Goal: Complete application form

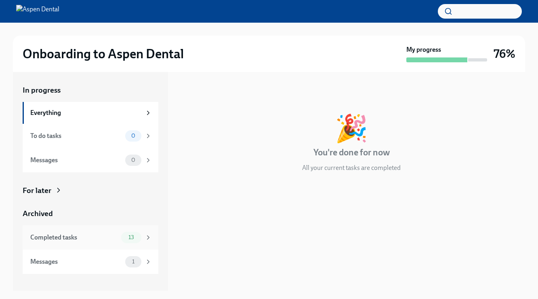
click at [91, 238] on div "Completed tasks" at bounding box center [74, 237] width 88 height 9
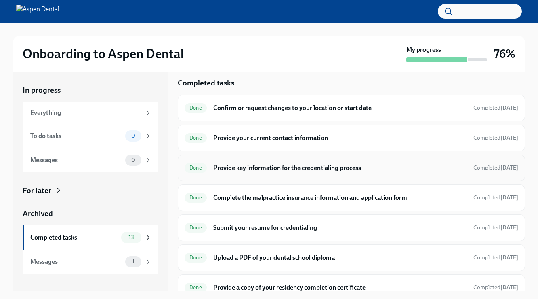
scroll to position [8, 0]
click at [268, 224] on h6 "Submit your resume for credentialing" at bounding box center [340, 227] width 254 height 9
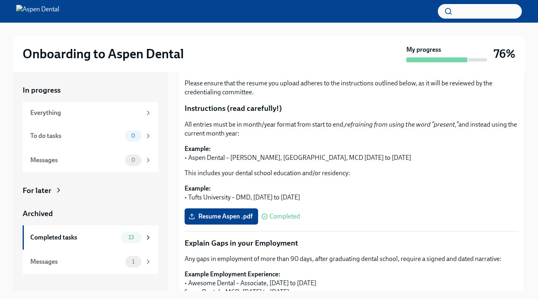
scroll to position [178, 0]
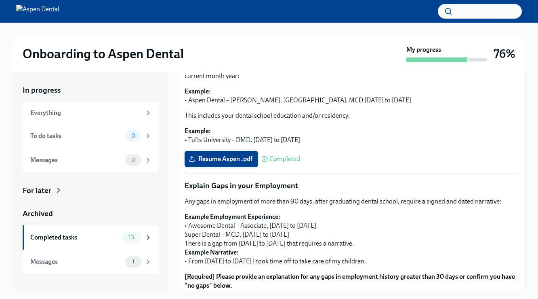
click at [225, 155] on span "Resume Aspen .pdf" at bounding box center [221, 159] width 62 height 8
click at [0, 0] on input "Resume Aspen .pdf" at bounding box center [0, 0] width 0 height 0
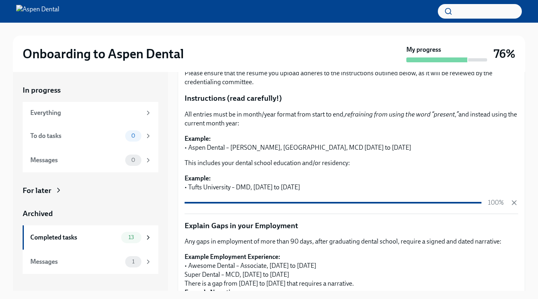
scroll to position [114, 0]
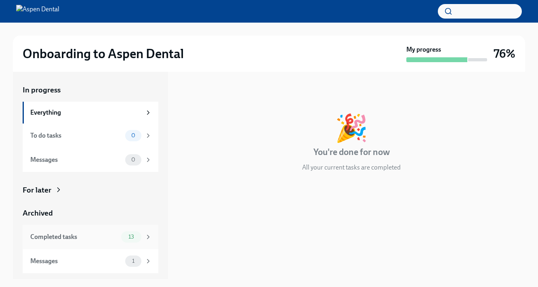
click at [66, 237] on div "Completed tasks" at bounding box center [74, 237] width 88 height 9
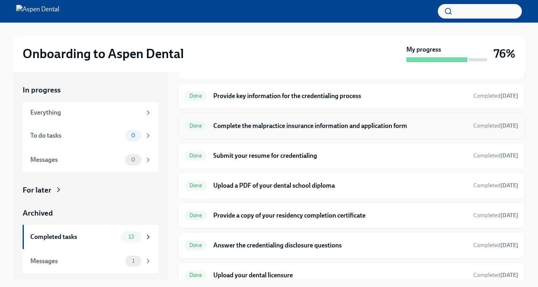
scroll to position [79, 0]
click at [260, 154] on h6 "Submit your resume for credentialing" at bounding box center [340, 155] width 254 height 9
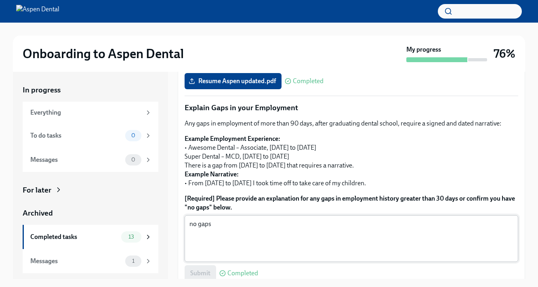
scroll to position [246, 0]
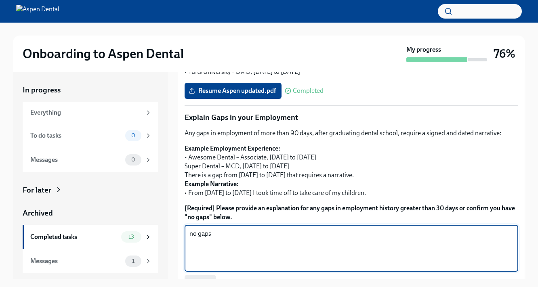
drag, startPoint x: 228, startPoint y: 224, endPoint x: 190, endPoint y: 220, distance: 38.3
click at [190, 229] on textarea "no gaps" at bounding box center [352, 248] width 324 height 39
paste textarea "[DATE] to [DATE] [DATE] to [DATE]"
click at [259, 229] on textarea "[DATE] to [DATE] [DATE] to [DATE]" at bounding box center [352, 248] width 324 height 39
click at [275, 237] on textarea "[DATE] to [DATE] [DATE] to [DATE]" at bounding box center [352, 248] width 324 height 39
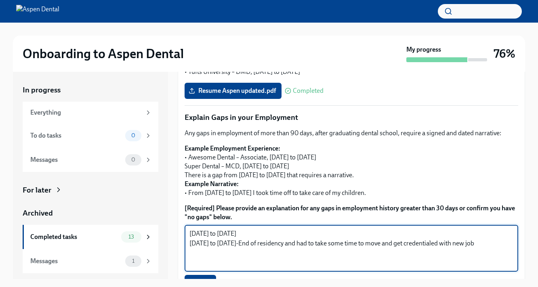
click at [262, 229] on textarea "[DATE] to [DATE] [DATE] to [DATE]-End of residency and had to take some time to…" at bounding box center [352, 248] width 324 height 39
type textarea "[DATE] to [DATE]-Graduated dental school an [DATE] to [DATE]-End of residency a…"
drag, startPoint x: 508, startPoint y: 235, endPoint x: 179, endPoint y: 224, distance: 330.0
click at [179, 224] on div "Thank you for submitting your resume as part of your interview process with The…" at bounding box center [352, 122] width 348 height 400
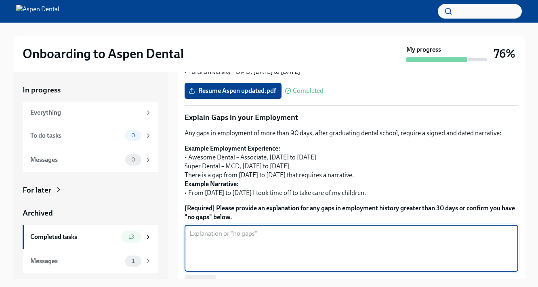
click at [198, 231] on textarea "[Required] Please provide an explanation for any gaps in employment history gre…" at bounding box center [352, 248] width 324 height 39
paste textarea "[DATE] to [DATE] [DATE] to [DATE]"
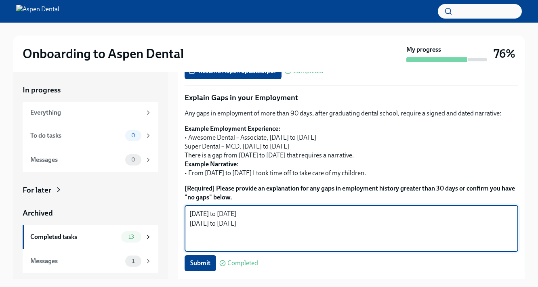
scroll to position [266, 0]
click at [261, 209] on textarea "[DATE] to [DATE] [DATE] to [DATE]" at bounding box center [352, 228] width 324 height 39
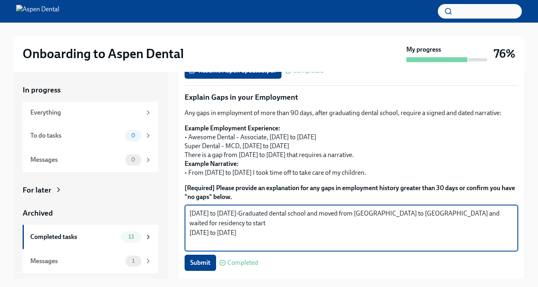
click at [278, 215] on textarea "[DATE] to [DATE]-Graduated dental school and moved from [GEOGRAPHIC_DATA] to [G…" at bounding box center [352, 228] width 324 height 39
click at [351, 215] on textarea "[DATE] to [DATE]-Graduated dental school and moved from [GEOGRAPHIC_DATA] to [G…" at bounding box center [352, 228] width 324 height 39
click at [390, 213] on textarea "[DATE] to [DATE]-Graduated dental school and moved from [GEOGRAPHIC_DATA] to [G…" at bounding box center [352, 228] width 324 height 39
click at [399, 214] on textarea "[DATE] to [DATE]-Graduated dental school and moved from [GEOGRAPHIC_DATA] to [G…" at bounding box center [352, 228] width 324 height 39
click at [471, 216] on textarea "[DATE] to [DATE]-Graduated dental school and moved from [GEOGRAPHIC_DATA] to [G…" at bounding box center [352, 228] width 324 height 39
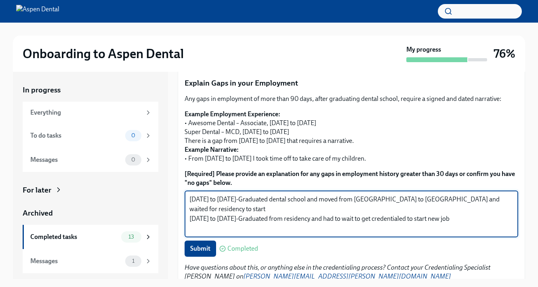
scroll to position [280, 0]
click at [428, 195] on textarea "[DATE] to [DATE]-Graduated dental school and moved from [GEOGRAPHIC_DATA] to [G…" at bounding box center [352, 214] width 324 height 39
click at [488, 209] on textarea "[DATE] to [DATE]-Graduated dental school and moved from [GEOGRAPHIC_DATA] to [G…" at bounding box center [352, 214] width 324 height 39
click at [208, 201] on textarea "[DATE] to [DATE]-Graduated dental school and moved from [GEOGRAPHIC_DATA] to [G…" at bounding box center [352, 214] width 324 height 39
drag, startPoint x: 489, startPoint y: 215, endPoint x: 176, endPoint y: 186, distance: 313.8
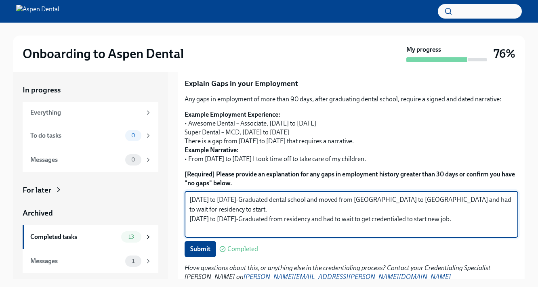
click at [176, 186] on div "In progress Everything To do tasks 0 Messages 0 For later Archived Completed ta…" at bounding box center [269, 175] width 513 height 207
type textarea "[DATE] to [DATE]-Graduated dental school and moved from [GEOGRAPHIC_DATA] to [G…"
click at [206, 245] on span "Submit" at bounding box center [200, 249] width 20 height 8
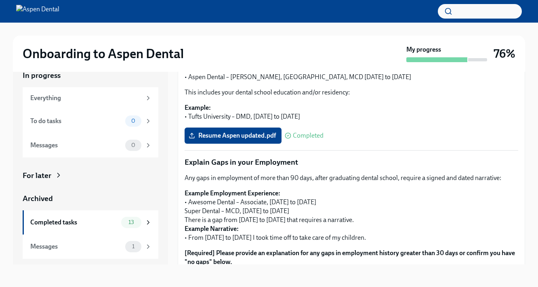
scroll to position [194, 0]
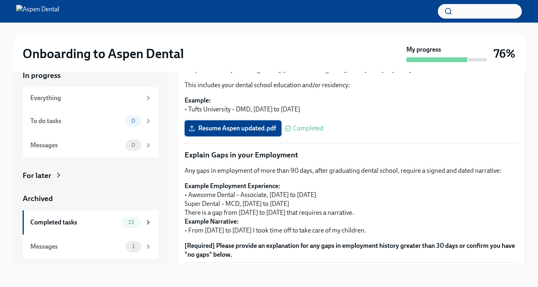
click at [241, 124] on span "Resume Aspen updated.pdf" at bounding box center [233, 128] width 86 height 8
click at [0, 0] on input "Resume Aspen updated.pdf" at bounding box center [0, 0] width 0 height 0
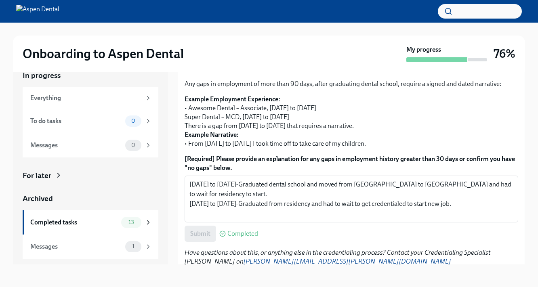
scroll to position [280, 0]
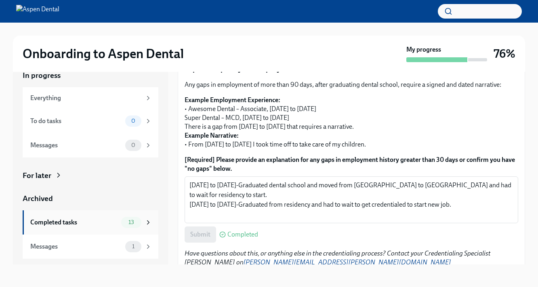
click at [78, 219] on div "Completed tasks" at bounding box center [74, 222] width 88 height 9
